Goal: Task Accomplishment & Management: Use online tool/utility

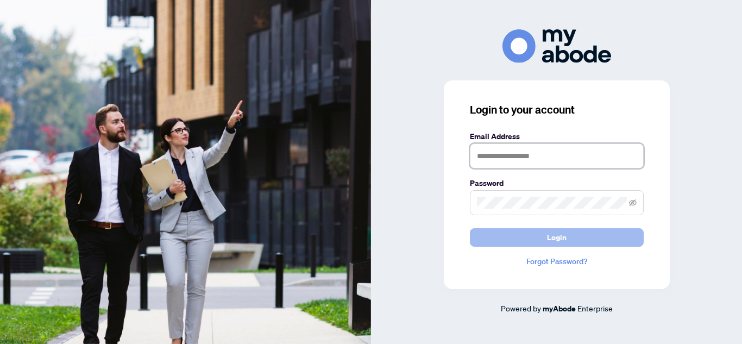
type input "**********"
click at [577, 234] on button "Login" at bounding box center [557, 237] width 174 height 18
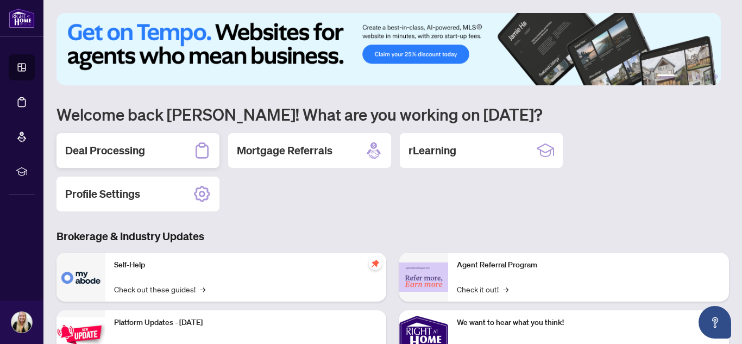
click at [125, 150] on h2 "Deal Processing" at bounding box center [105, 150] width 80 height 15
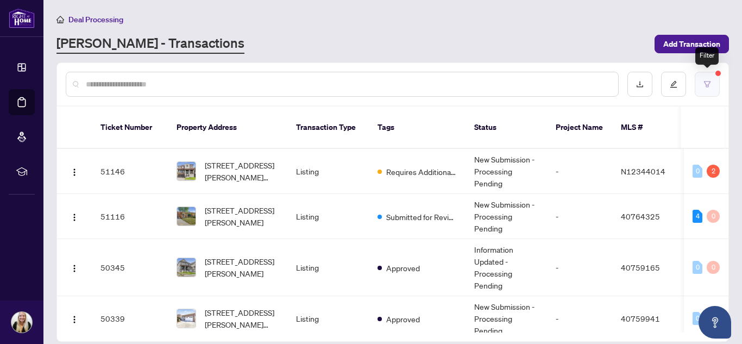
click at [704, 81] on icon "filter" at bounding box center [707, 84] width 7 height 6
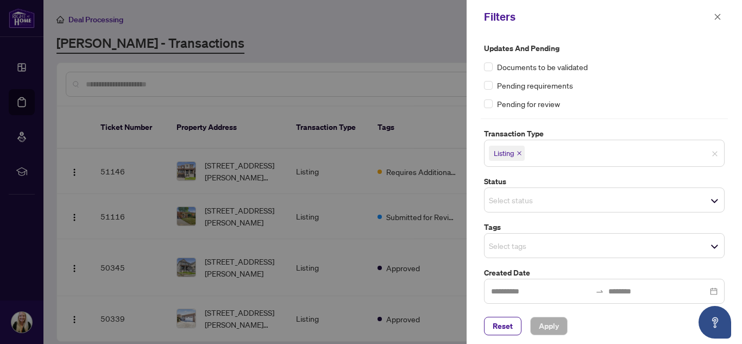
click at [518, 154] on icon "close" at bounding box center [518, 152] width 5 height 5
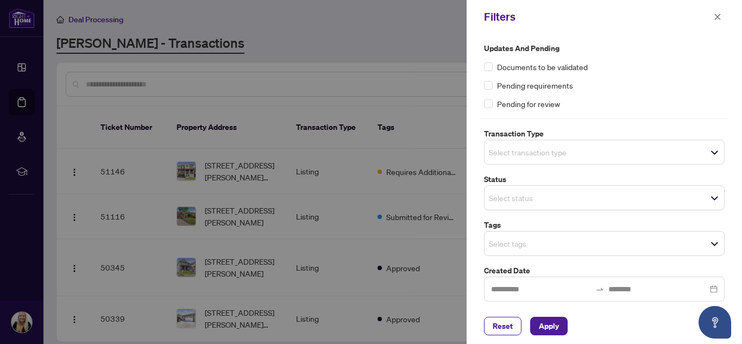
click at [556, 151] on div "Select transaction type" at bounding box center [604, 152] width 241 height 25
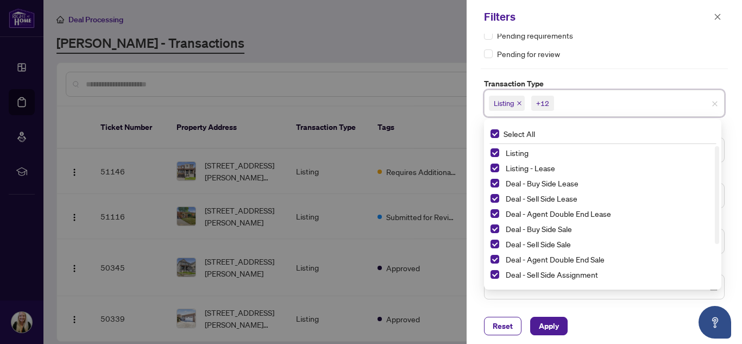
scroll to position [59, 0]
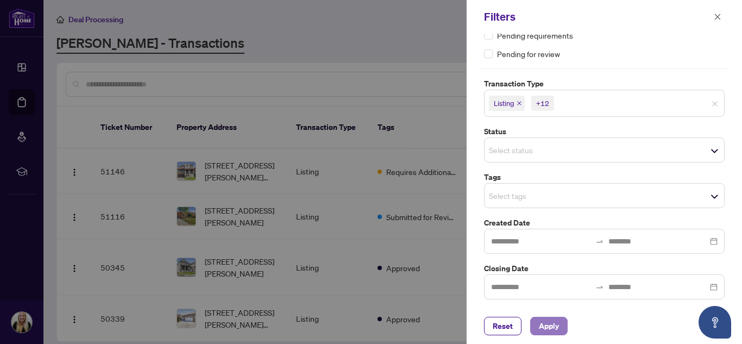
click at [552, 326] on span "Apply" at bounding box center [549, 325] width 20 height 17
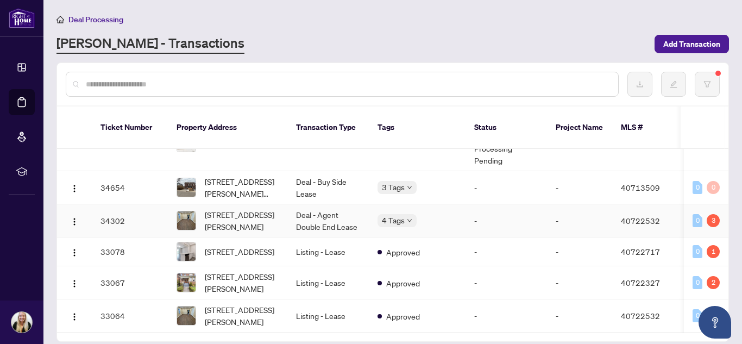
scroll to position [1636, 0]
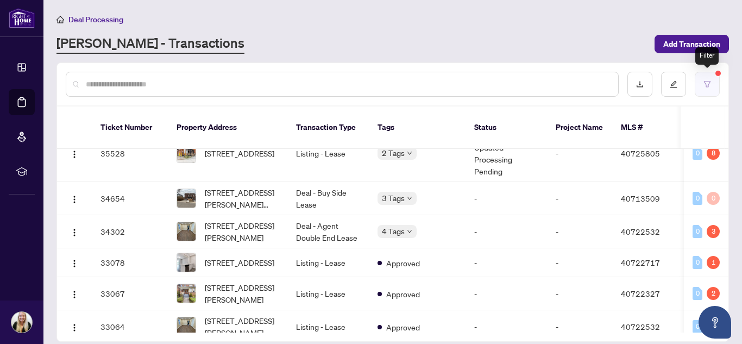
click at [708, 84] on icon "filter" at bounding box center [707, 84] width 8 height 8
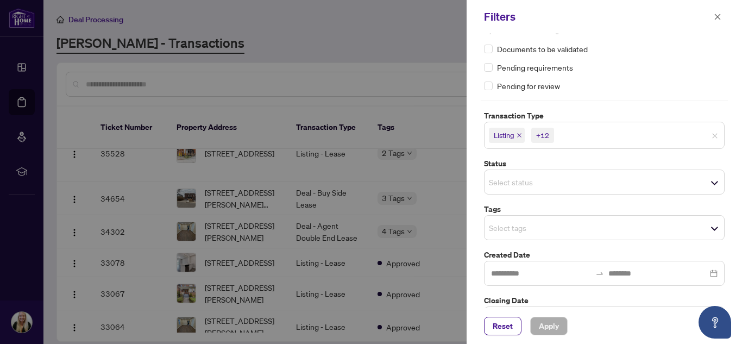
scroll to position [0, 0]
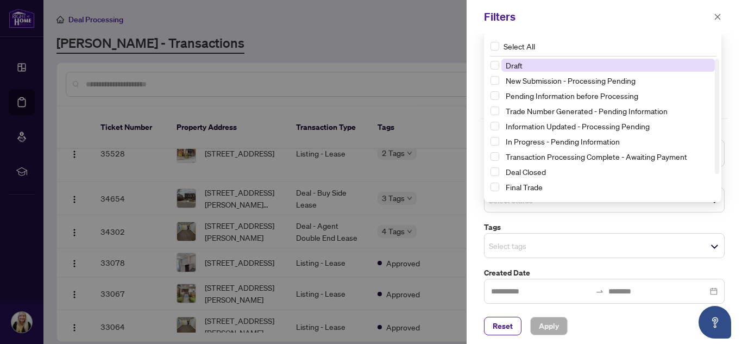
click at [610, 197] on div "Select status Select All 1 Draft New Submission - Processing Pending Pending In…" at bounding box center [604, 199] width 241 height 25
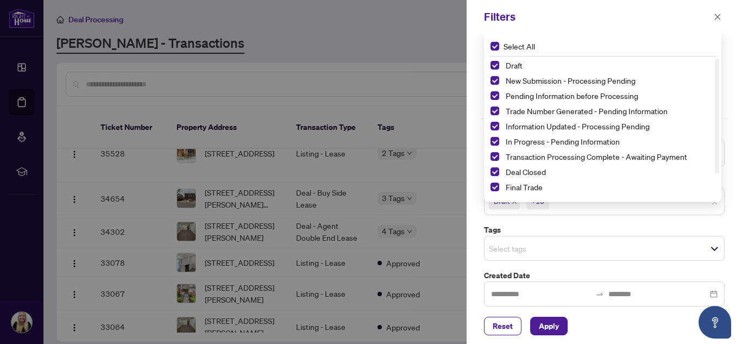
click at [587, 29] on div "Filters" at bounding box center [603, 17] width 275 height 34
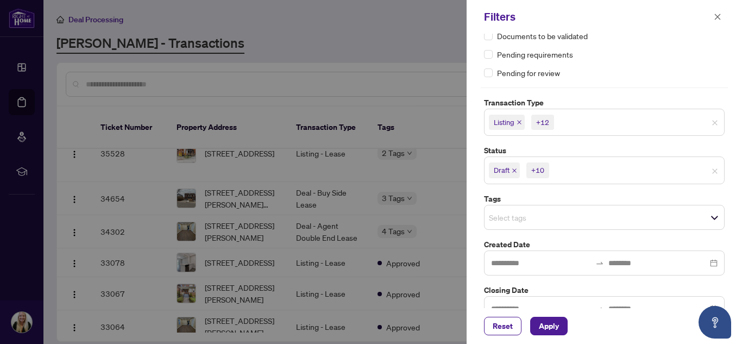
scroll to position [53, 0]
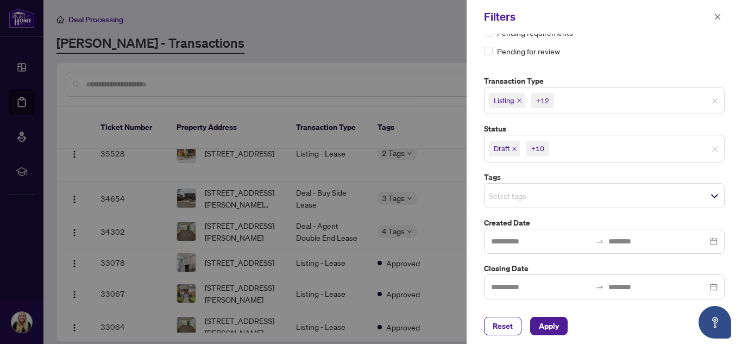
click at [531, 200] on div "Select tags" at bounding box center [604, 195] width 241 height 25
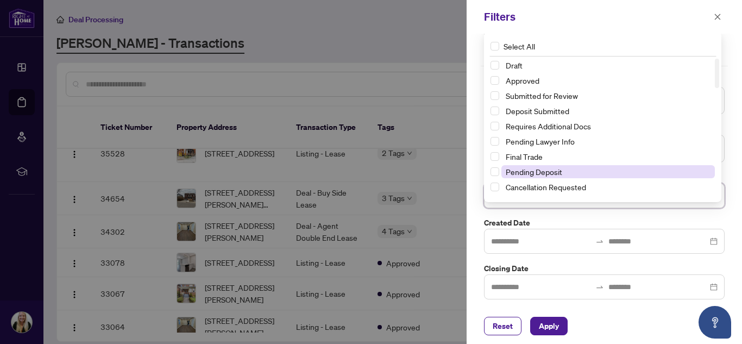
scroll to position [0, 0]
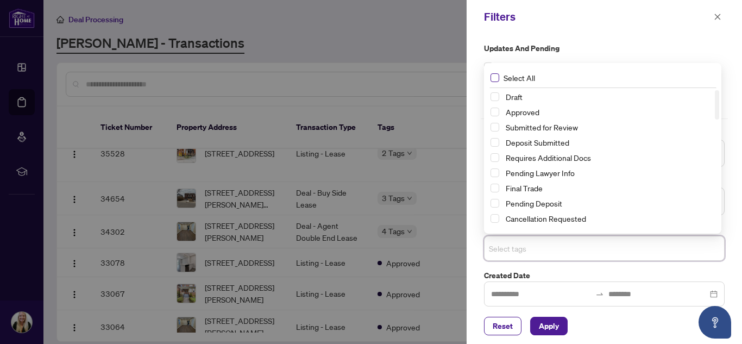
click at [500, 75] on span "Select All" at bounding box center [519, 78] width 40 height 12
click at [608, 26] on div "Filters" at bounding box center [603, 17] width 275 height 34
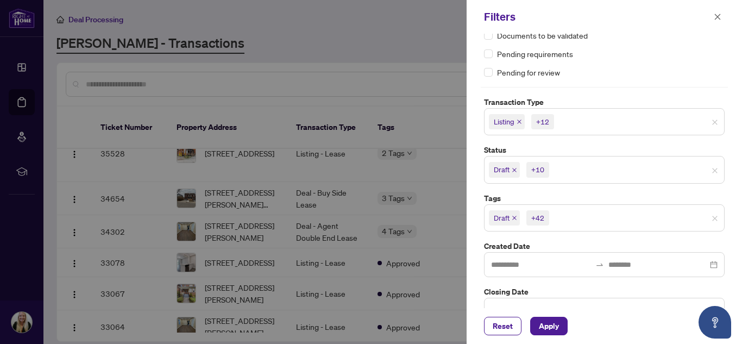
scroll to position [55, 0]
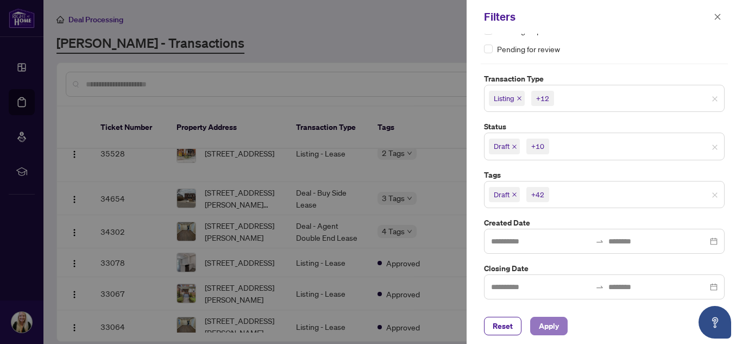
click at [546, 335] on button "Apply" at bounding box center [548, 326] width 37 height 18
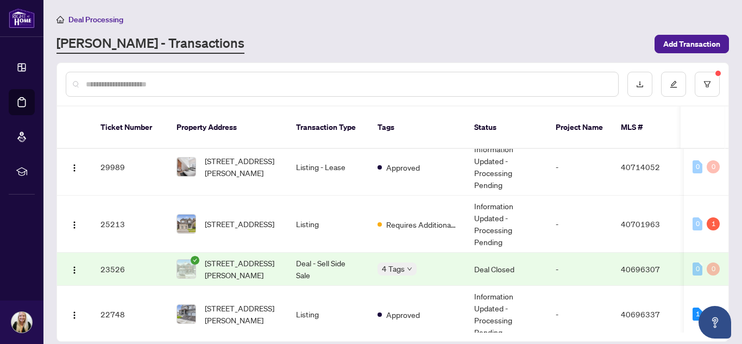
scroll to position [1816, 0]
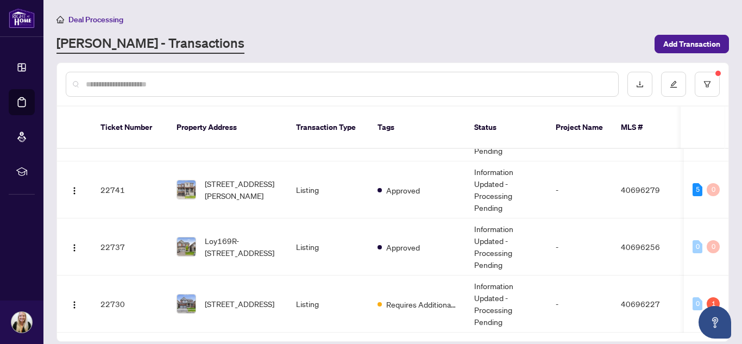
click at [271, 85] on input "text" at bounding box center [347, 84] width 523 height 12
type input "**********"
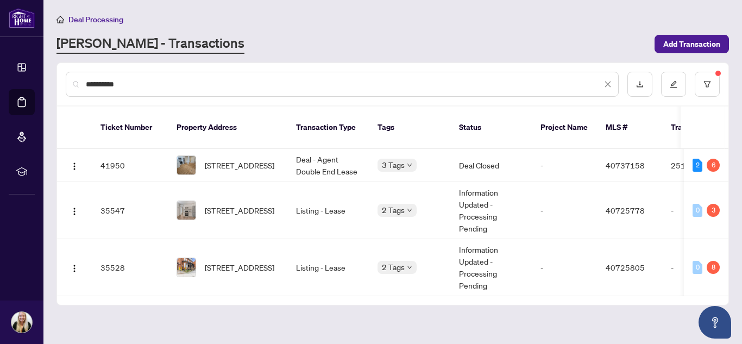
scroll to position [0, 0]
